Goal: Task Accomplishment & Management: Manage account settings

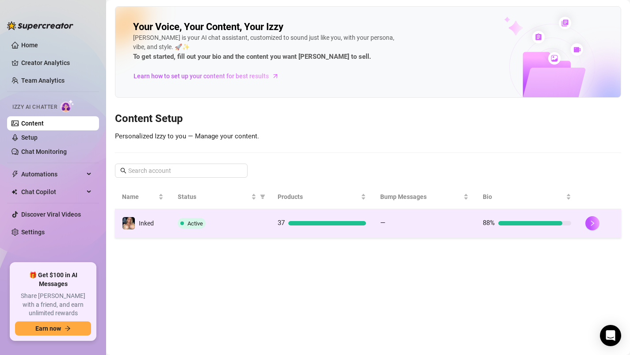
click at [184, 220] on span "Active" at bounding box center [192, 223] width 28 height 11
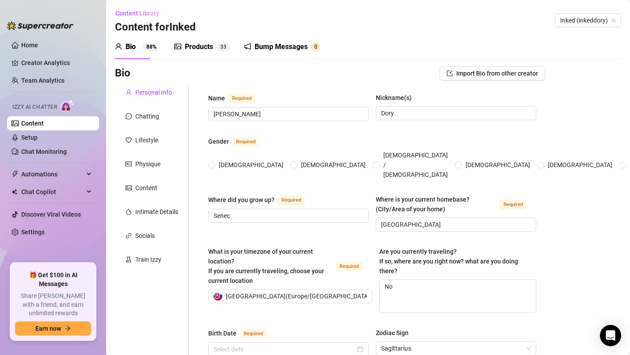
type input "November 30th, 1995"
click at [38, 141] on link "Setup" at bounding box center [29, 137] width 16 height 7
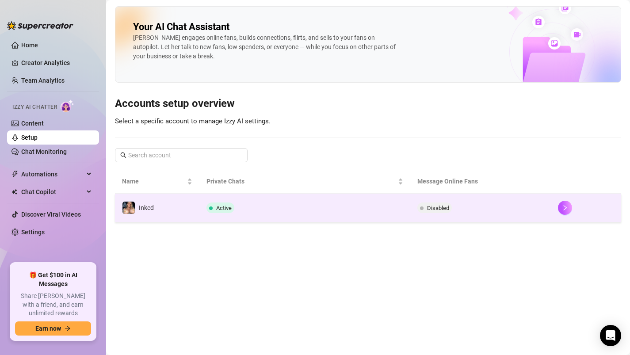
click at [285, 216] on td "Active" at bounding box center [304, 208] width 211 height 29
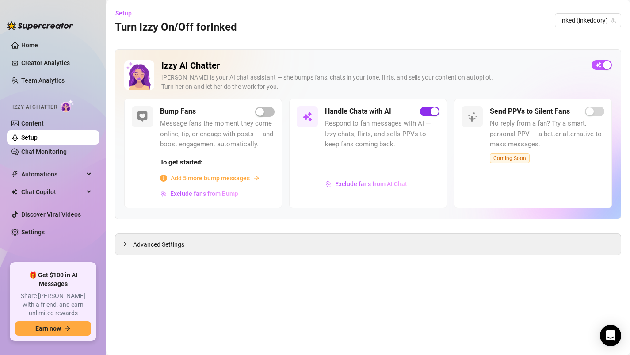
click at [423, 114] on span "button" at bounding box center [429, 111] width 19 height 10
click at [604, 65] on div "button" at bounding box center [607, 65] width 8 height 8
click at [597, 65] on div "button" at bounding box center [596, 65] width 8 height 8
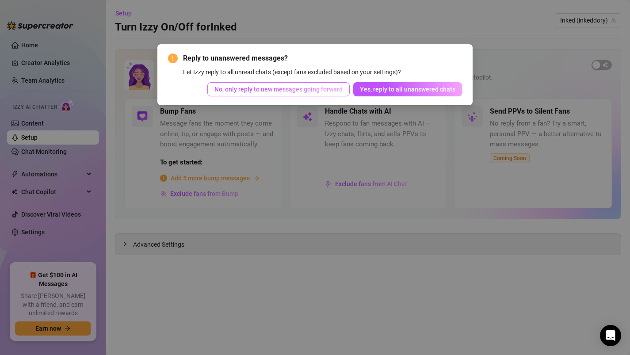
click at [271, 92] on span "No, only reply to new messages going forward" at bounding box center [278, 89] width 128 height 7
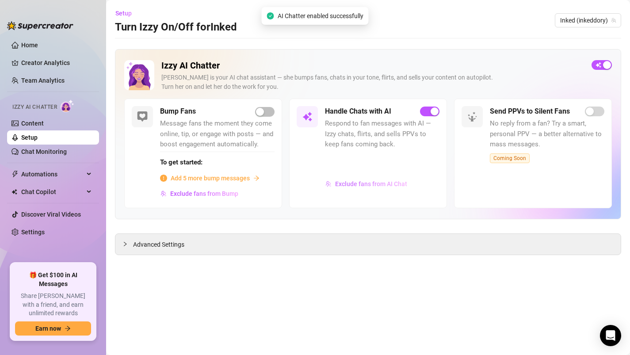
click at [389, 185] on span "Exclude fans from AI Chat" at bounding box center [371, 183] width 72 height 7
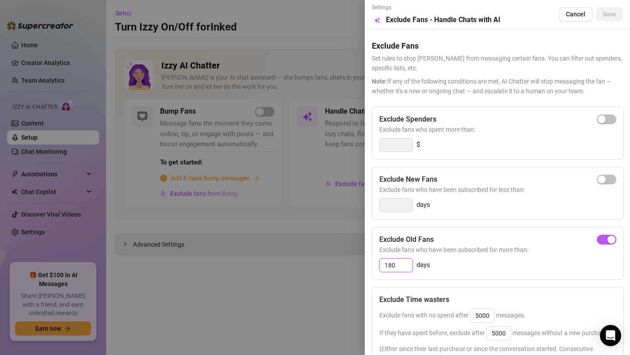
click at [395, 268] on input "180" at bounding box center [396, 264] width 33 height 13
drag, startPoint x: 399, startPoint y: 265, endPoint x: 344, endPoint y: 264, distance: 54.8
click at [344, 264] on div "Settings Preview Exclude Fans - Handle Chats with AI Cancel Save Exclude Fans S…" at bounding box center [315, 177] width 630 height 355
type input "30"
click at [600, 174] on div "Exclude New Fans" at bounding box center [497, 179] width 237 height 11
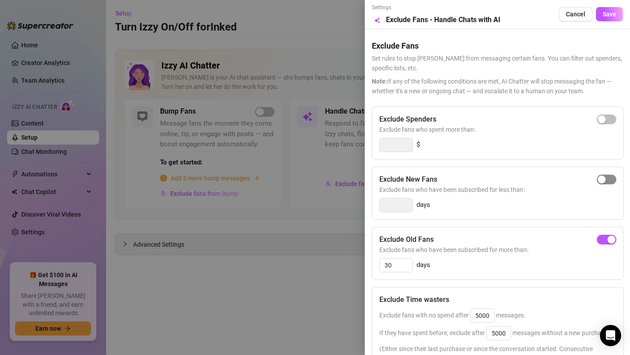
click at [605, 178] on div "button" at bounding box center [601, 179] width 8 height 8
type input "3"
click at [396, 203] on input "3" at bounding box center [396, 204] width 33 height 13
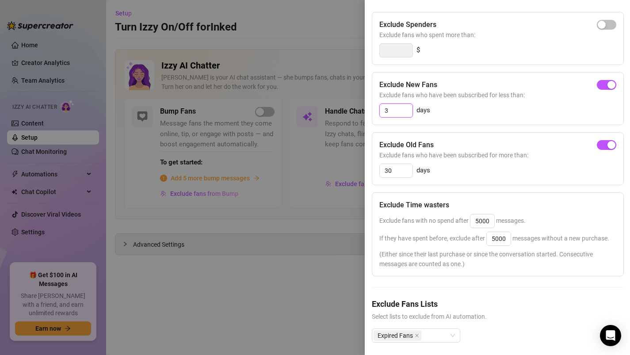
scroll to position [95, 0]
drag, startPoint x: 489, startPoint y: 220, endPoint x: 455, endPoint y: 219, distance: 34.0
click at [455, 219] on span "Exclude fans with no spend after 5000 messages." at bounding box center [452, 219] width 146 height 7
type input "50"
drag, startPoint x: 509, startPoint y: 238, endPoint x: 449, endPoint y: 233, distance: 59.4
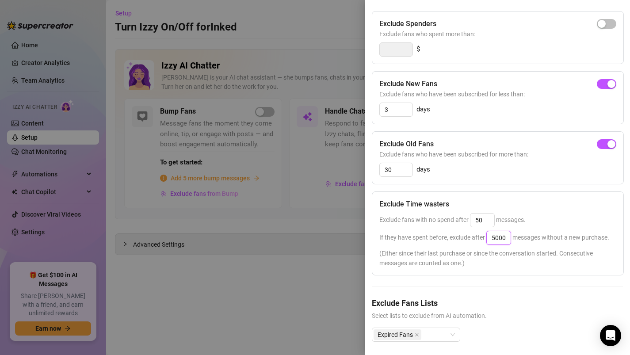
click at [449, 233] on div "If they have spent before, exclude after 5000 messages without a new purchase." at bounding box center [497, 238] width 237 height 14
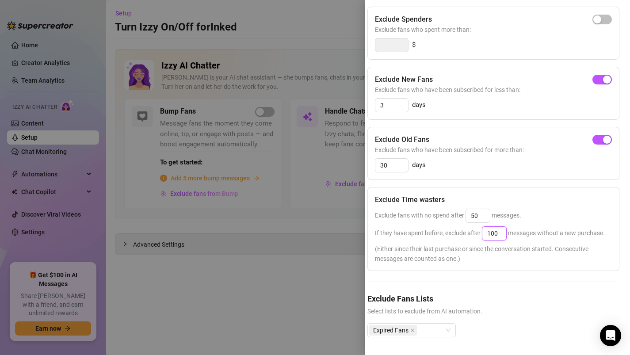
scroll to position [0, 4]
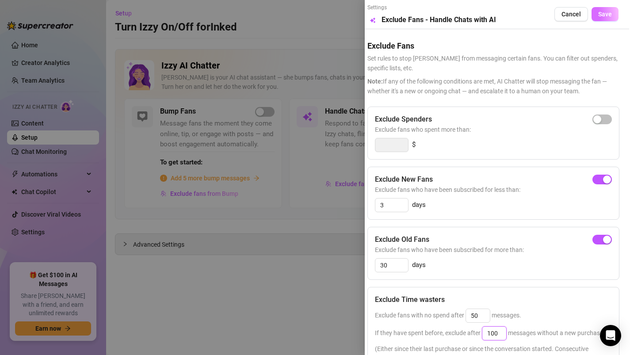
type input "100"
click at [600, 17] on span "Save" at bounding box center [605, 14] width 14 height 7
